Goal: Task Accomplishment & Management: Use online tool/utility

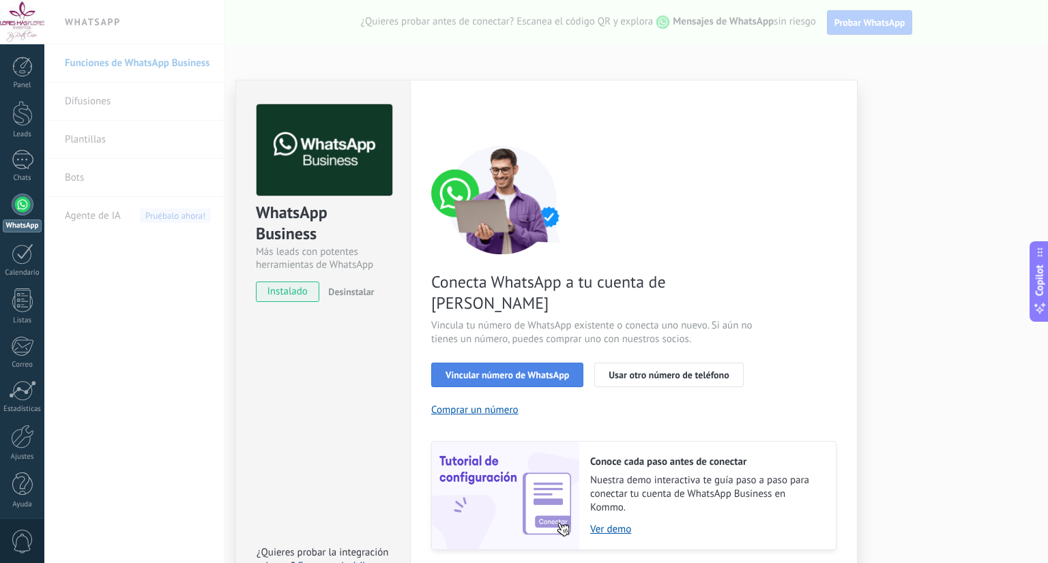
click at [486, 370] on span "Vincular número de WhatsApp" at bounding box center [506, 375] width 123 height 10
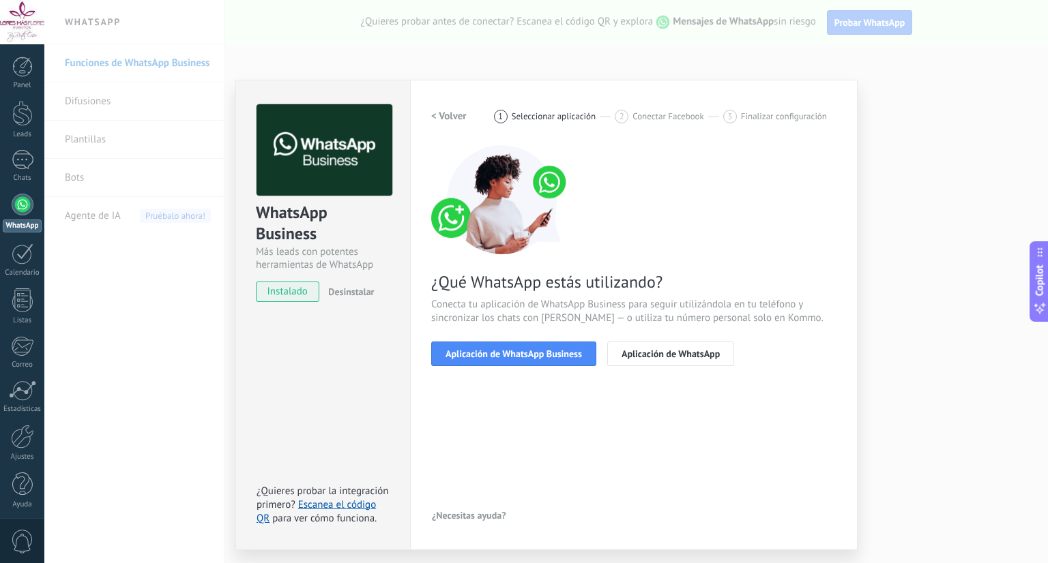
click at [486, 349] on span "Aplicación de WhatsApp Business" at bounding box center [513, 354] width 136 height 10
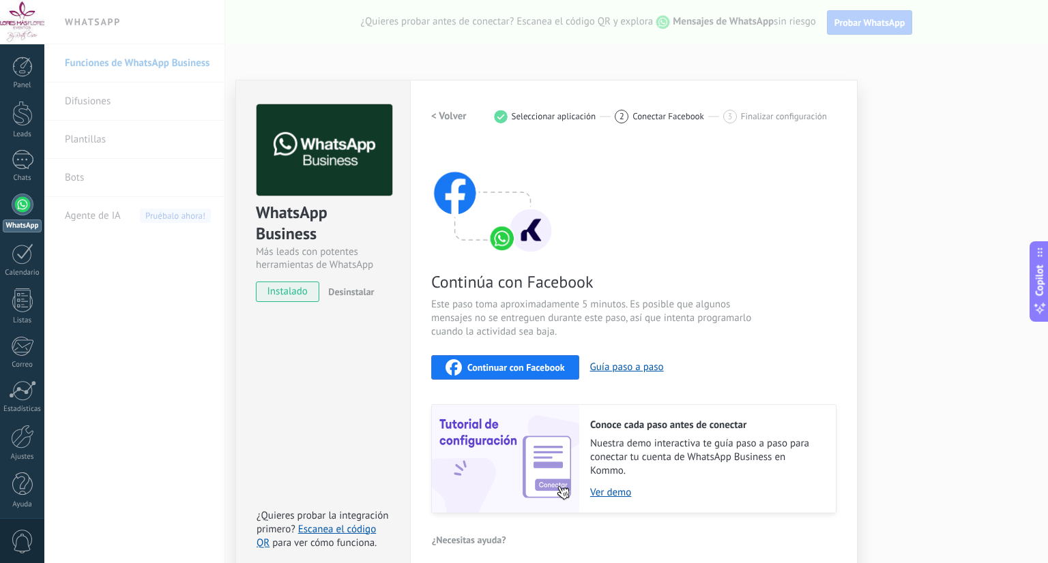
click at [537, 366] on span "Continuar con Facebook" at bounding box center [516, 368] width 98 height 10
click at [913, 151] on div "WhatsApp Business Más leads con potentes herramientas de WhatsApp instalado Des…" at bounding box center [545, 281] width 1003 height 563
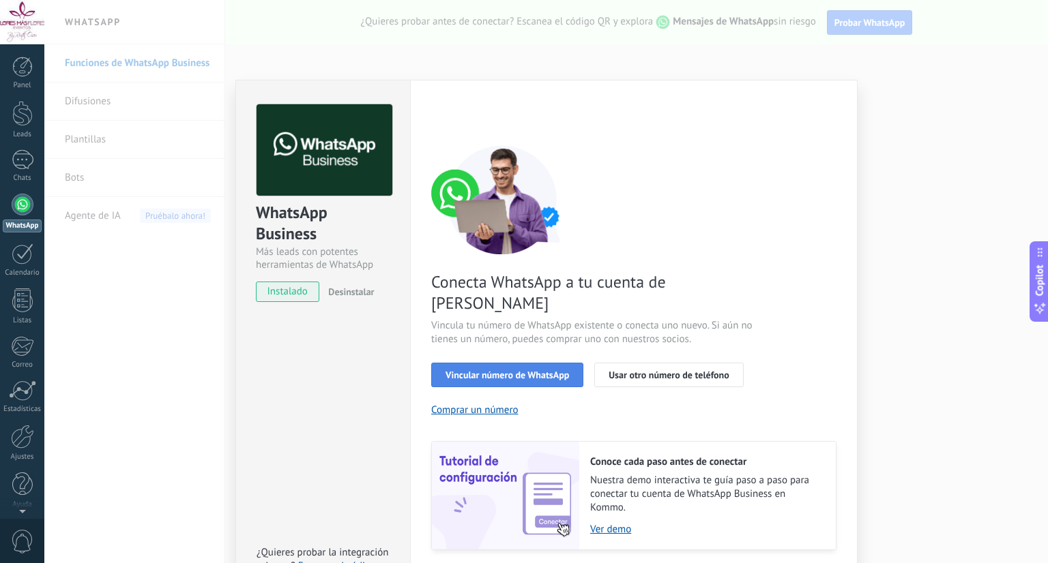
click at [489, 370] on span "Vincular número de WhatsApp" at bounding box center [506, 375] width 123 height 10
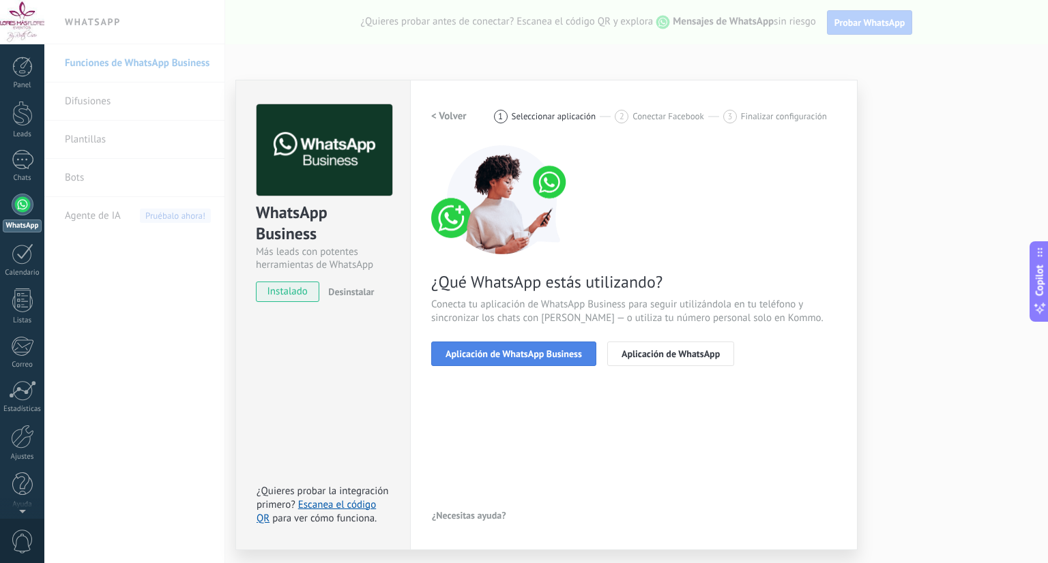
click at [518, 349] on span "Aplicación de WhatsApp Business" at bounding box center [513, 354] width 136 height 10
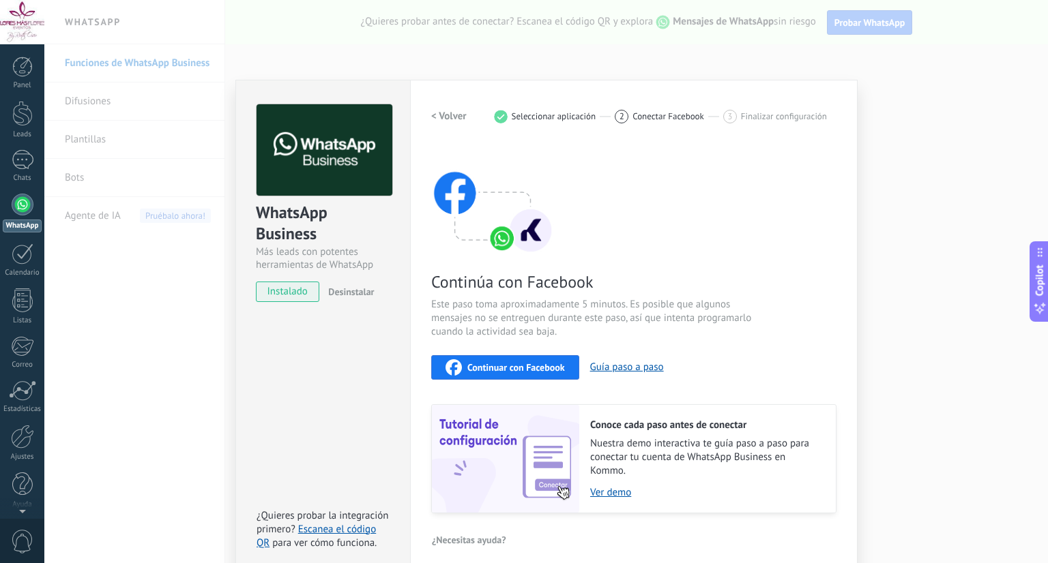
click at [520, 369] on span "Continuar con Facebook" at bounding box center [516, 368] width 98 height 10
click at [890, 201] on div "WhatsApp Business Más leads con potentes herramientas de WhatsApp instalado Des…" at bounding box center [545, 281] width 1003 height 563
